Goal: Task Accomplishment & Management: Use online tool/utility

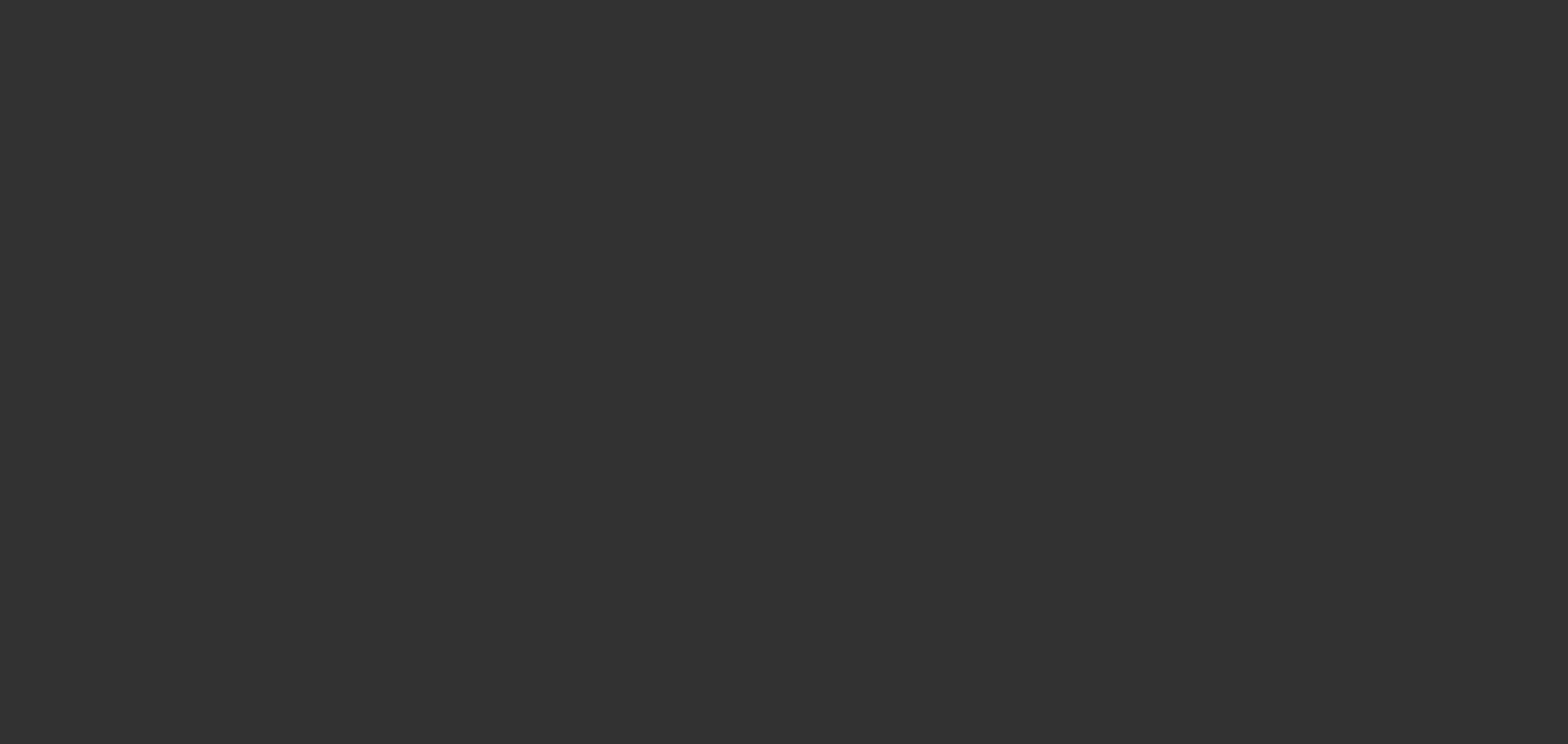
select select "0"
select select "3"
select select "0.1"
select select "4"
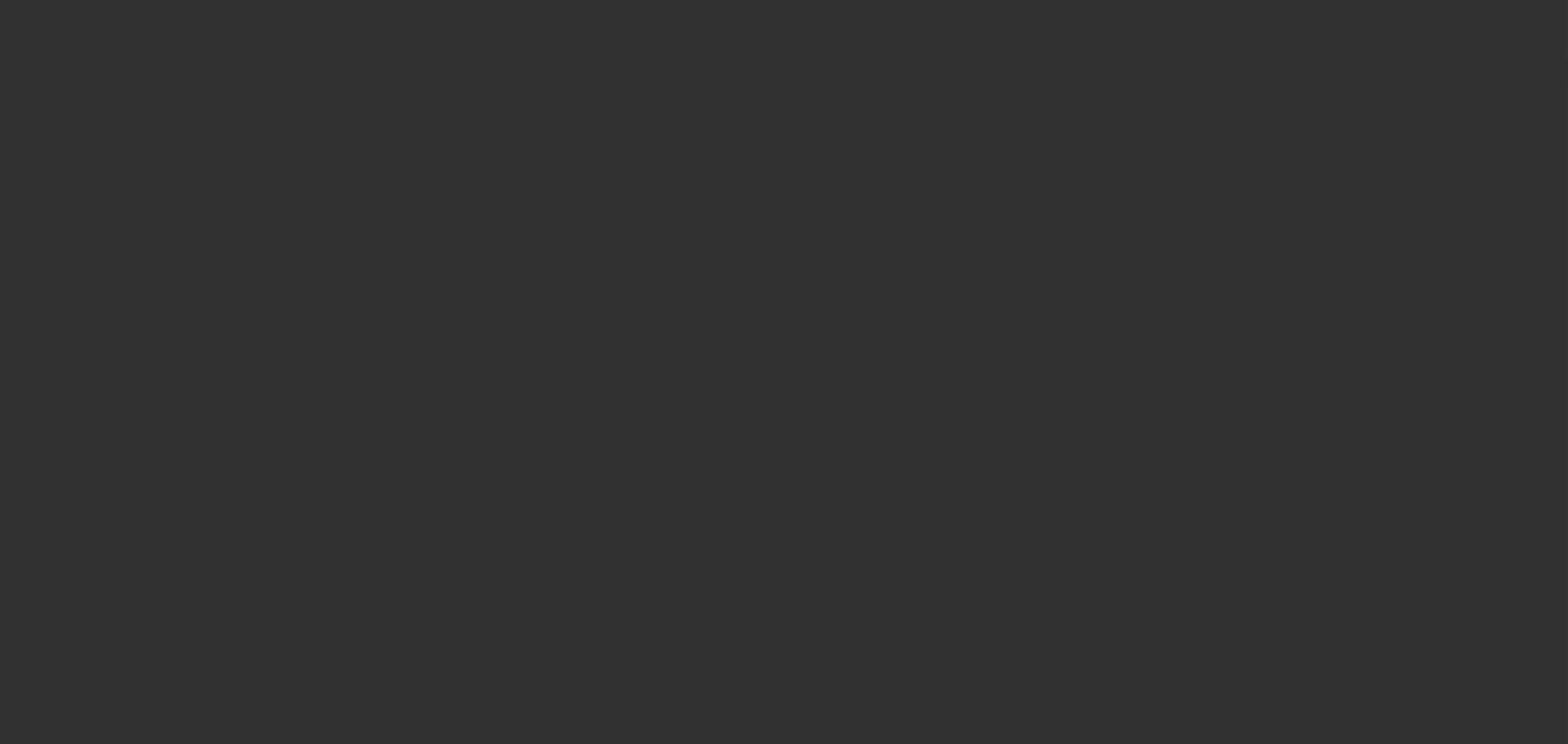
select select "0"
select select "3"
select select "0.1"
select select "4"
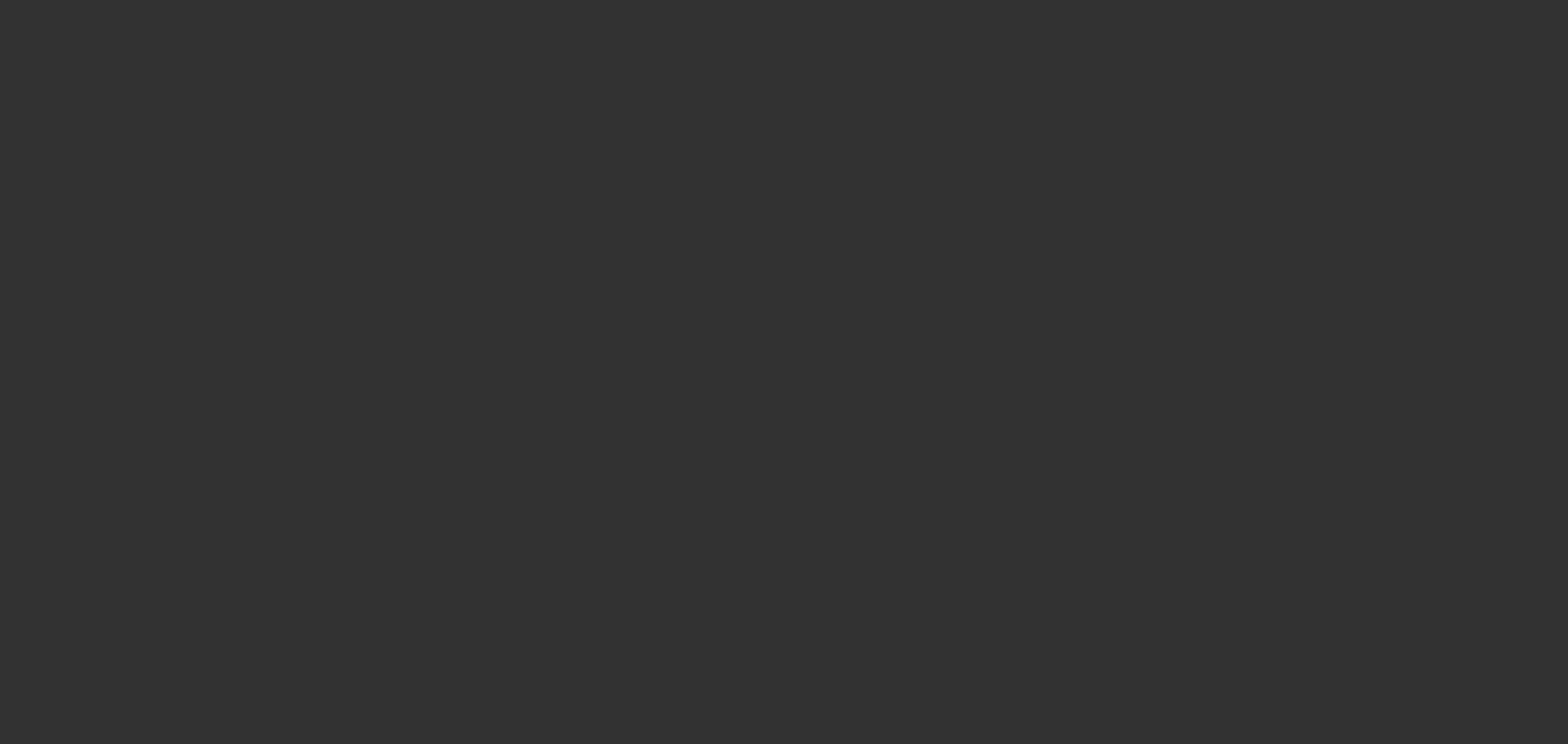
select select "0"
select select "3"
select select "0.1"
select select "4"
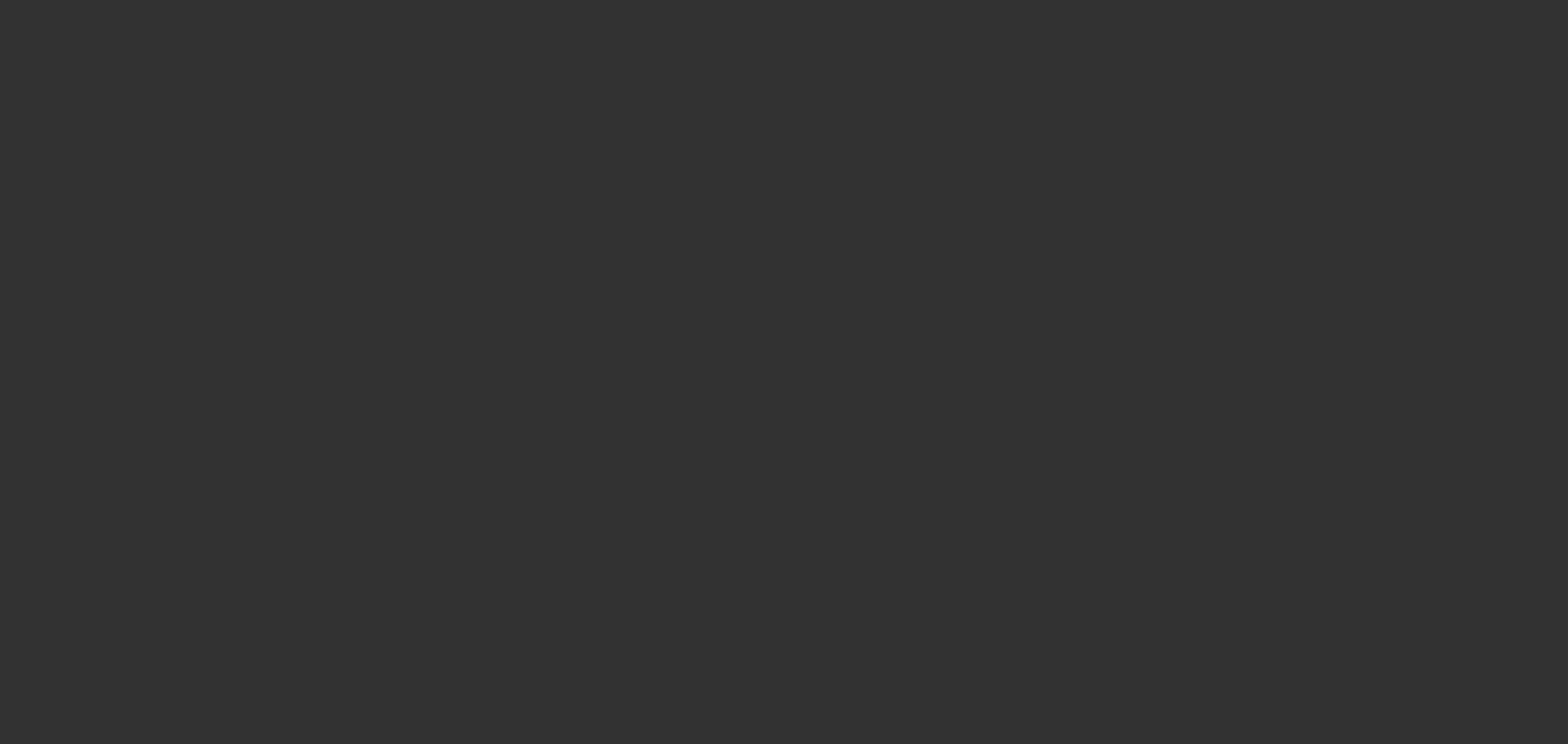
select select "0"
select select "3"
select select "0.1"
select select "4"
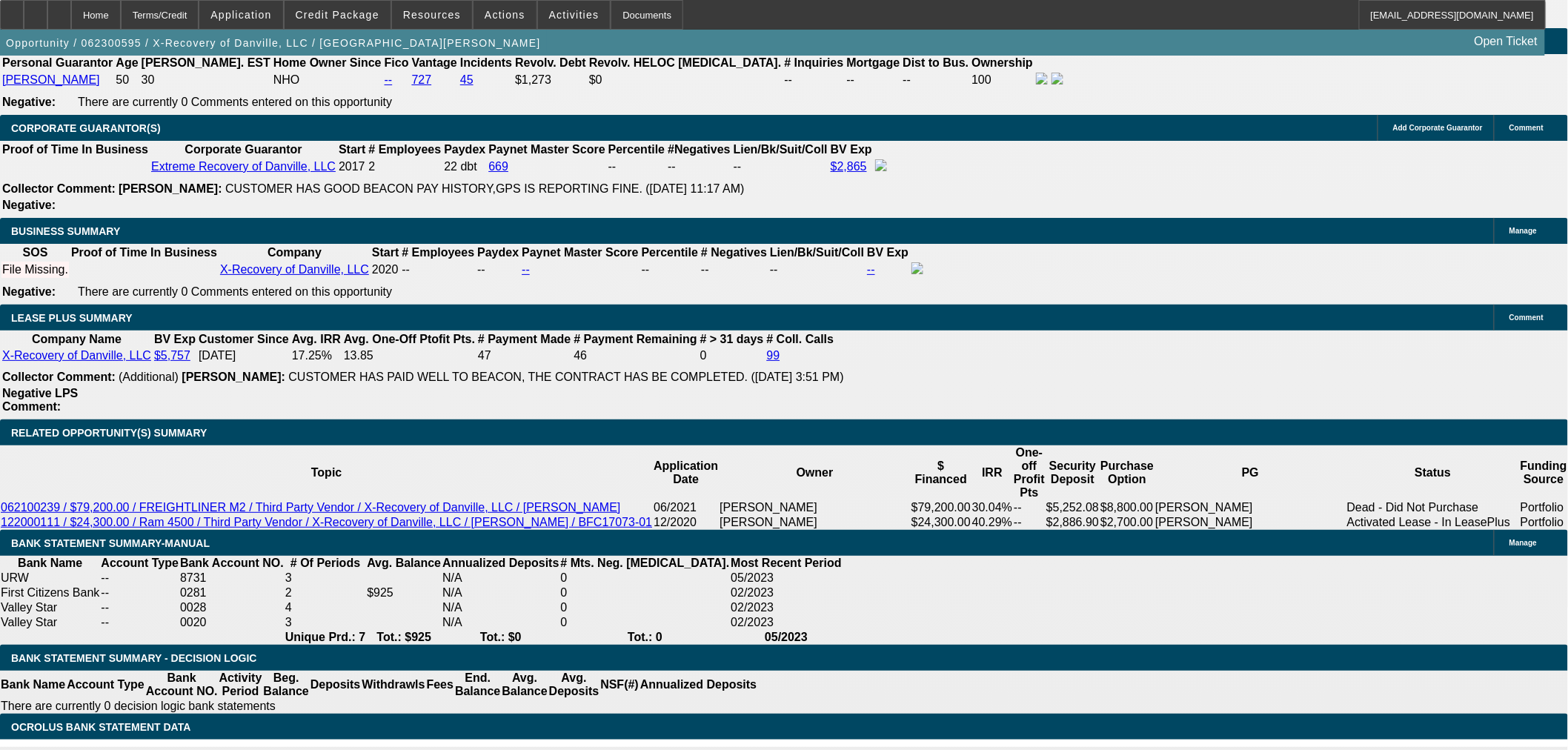
scroll to position [2388, 0]
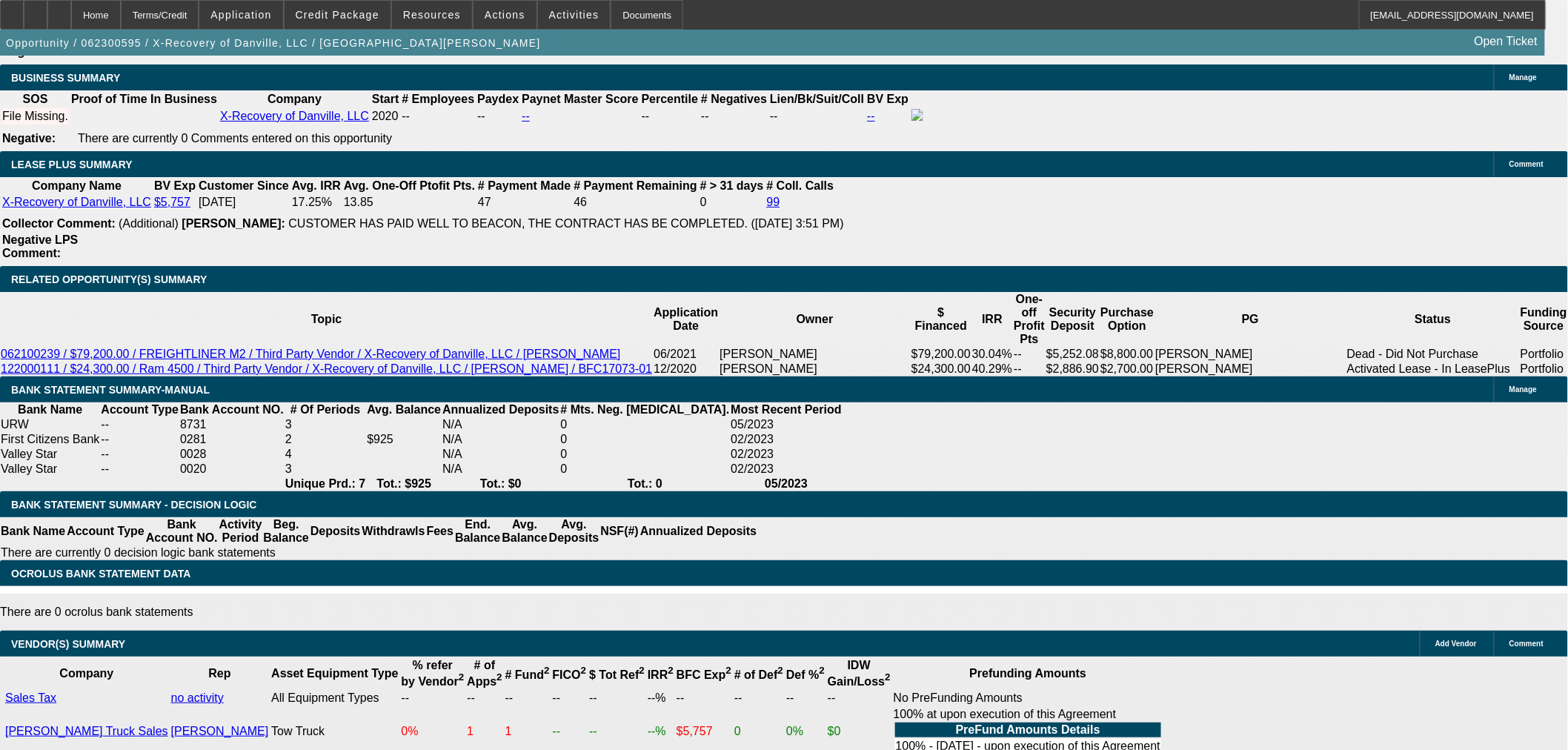
scroll to position [2554, 0]
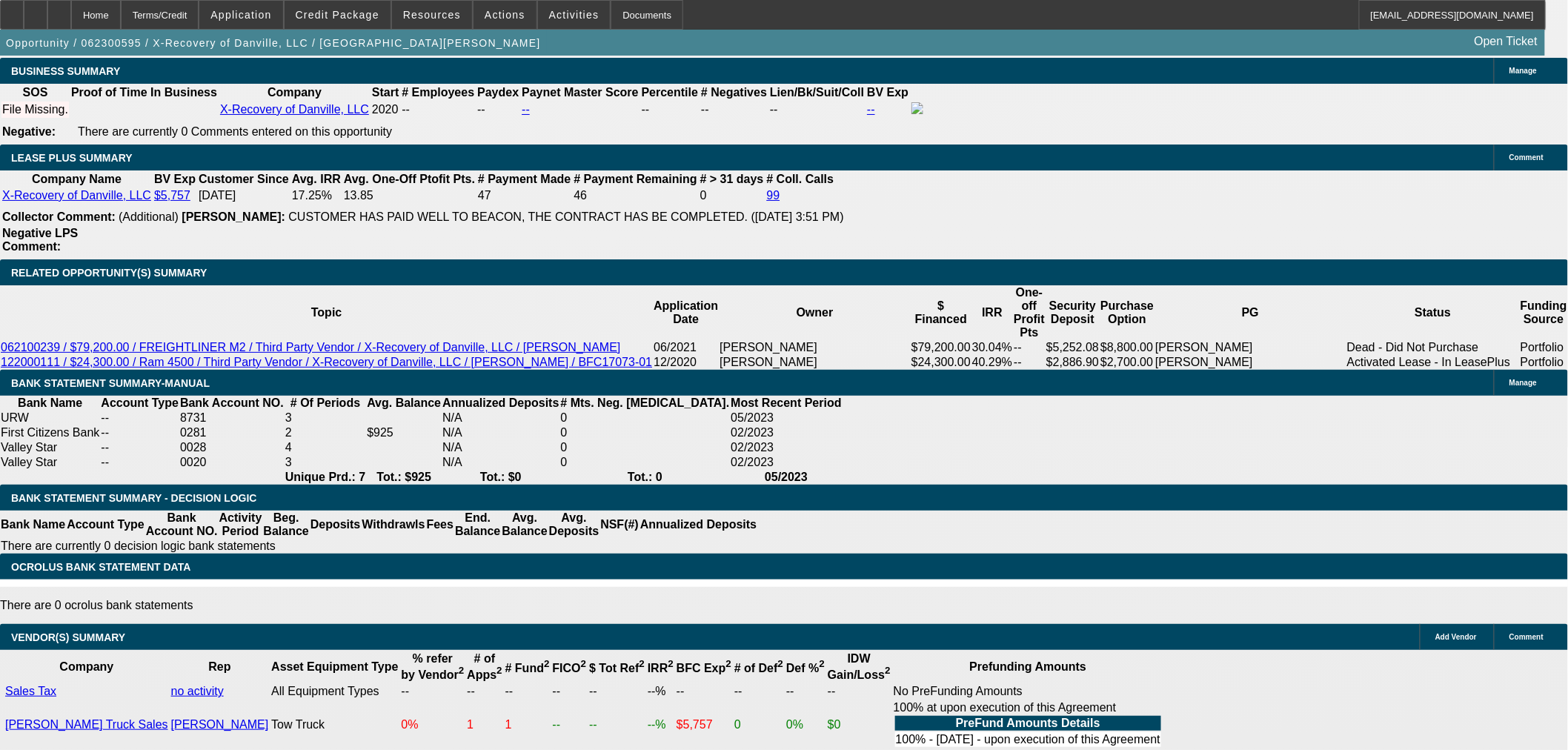
drag, startPoint x: 543, startPoint y: 522, endPoint x: 524, endPoint y: 526, distance: 19.4
drag, startPoint x: 524, startPoint y: 526, endPoint x: 538, endPoint y: 524, distance: 14.1
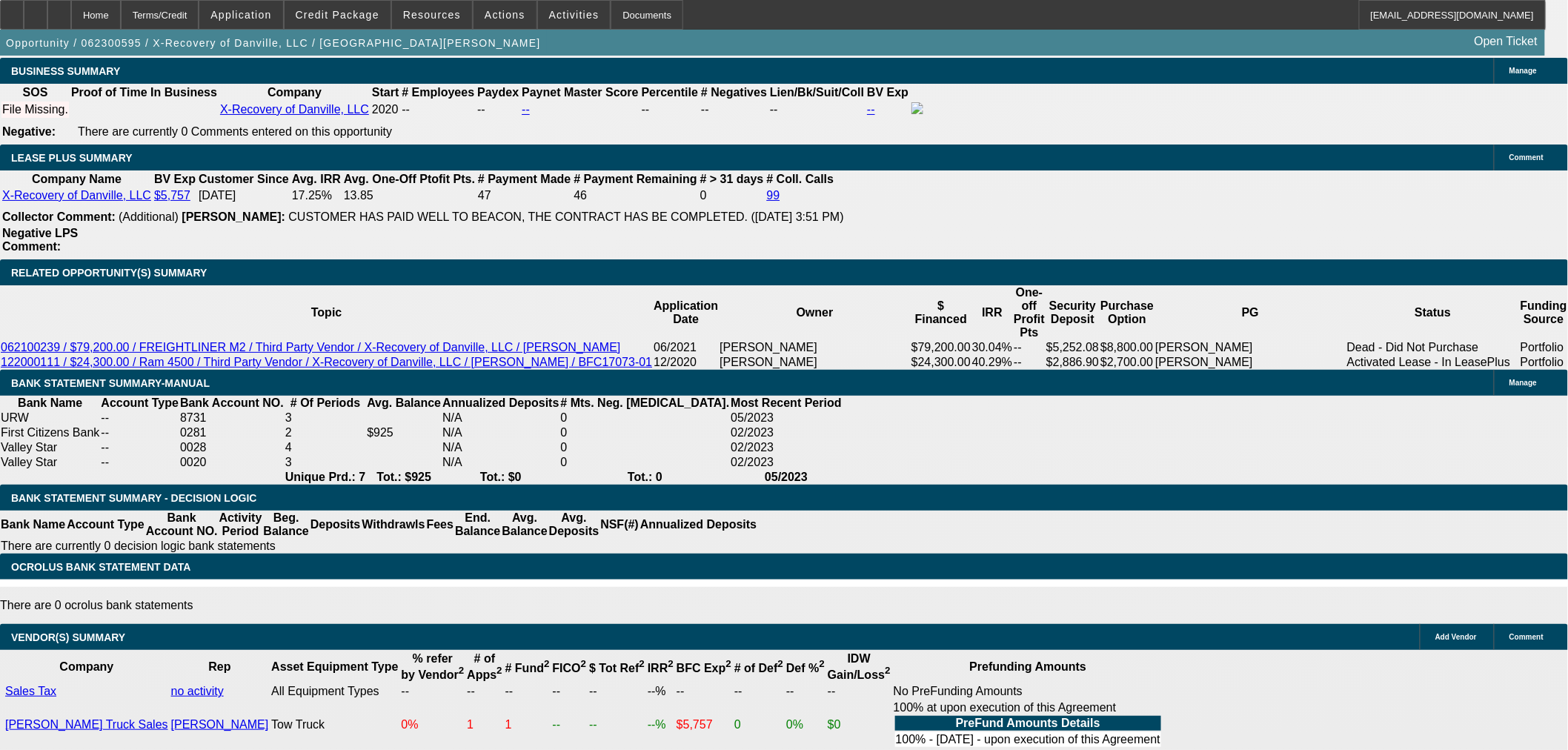
drag, startPoint x: 372, startPoint y: 341, endPoint x: 314, endPoint y: 372, distance: 65.8
